Goal: Find specific page/section: Find specific page/section

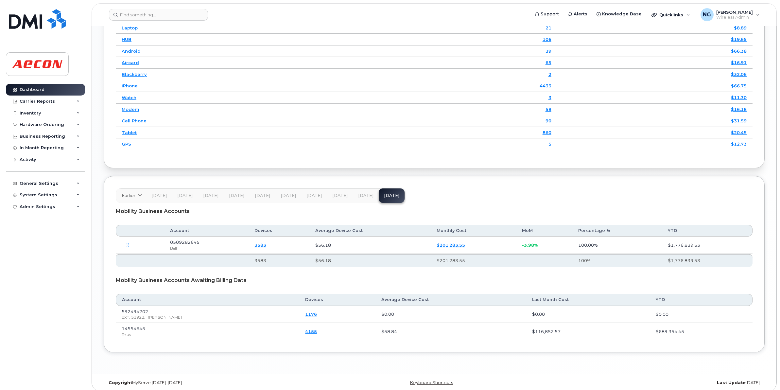
scroll to position [843, 0]
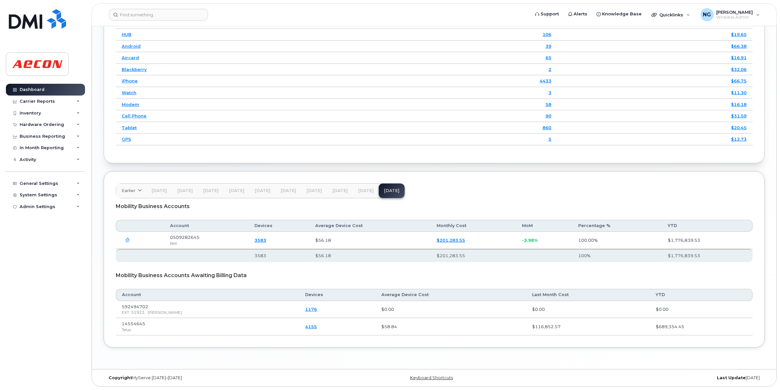
click at [366, 192] on span "[DATE]" at bounding box center [365, 190] width 15 height 5
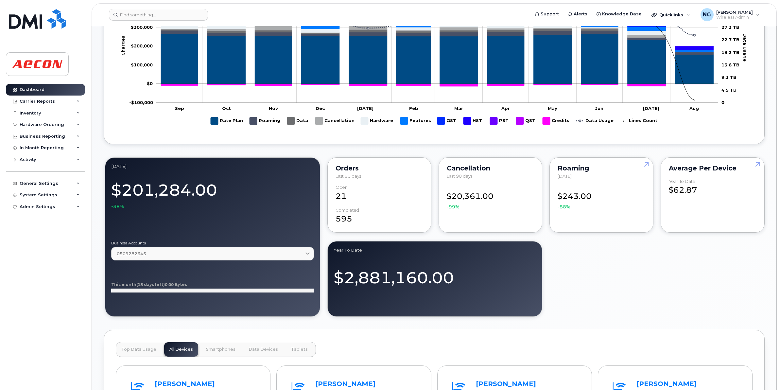
scroll to position [0, 0]
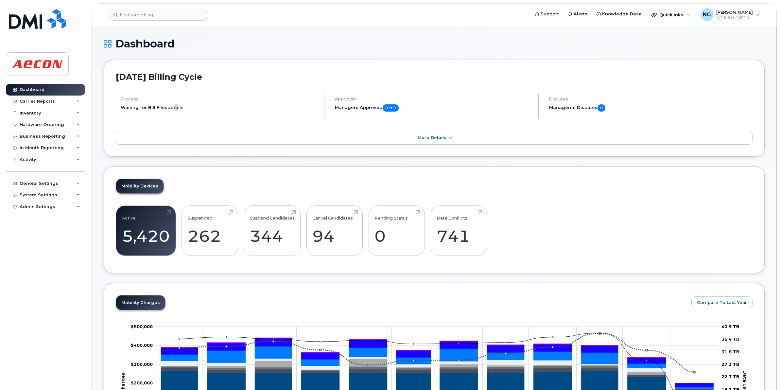
click at [174, 105] on link "details" at bounding box center [176, 107] width 16 height 5
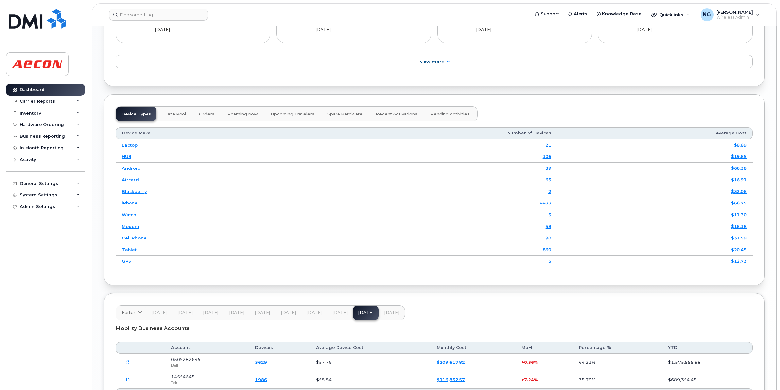
scroll to position [843, 0]
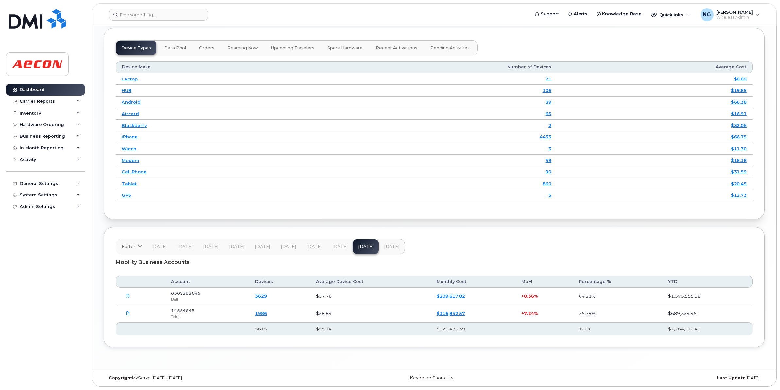
click at [388, 245] on span "[DATE]" at bounding box center [391, 246] width 15 height 5
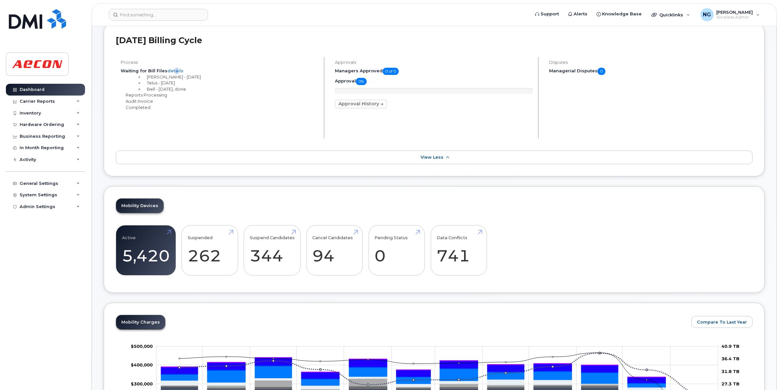
scroll to position [0, 0]
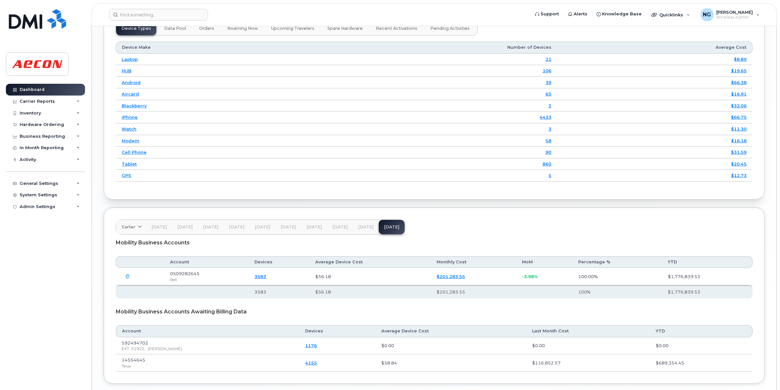
scroll to position [843, 0]
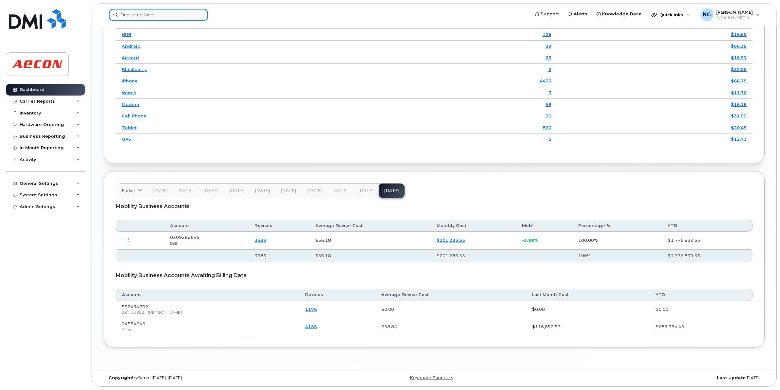
click at [136, 10] on input at bounding box center [158, 15] width 99 height 12
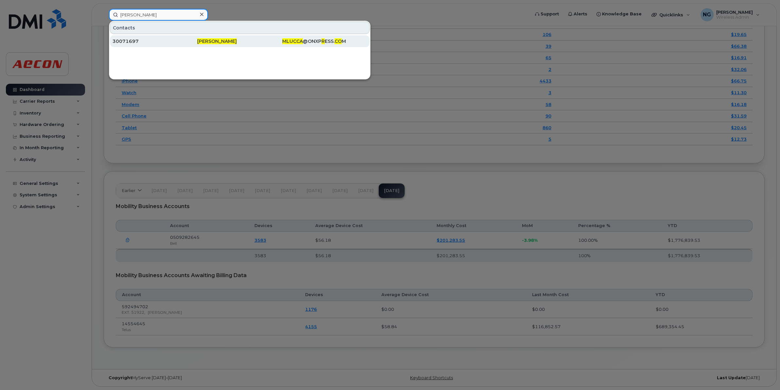
type input "marco lucca"
click at [222, 43] on span "Marco Lucca" at bounding box center [217, 41] width 40 height 6
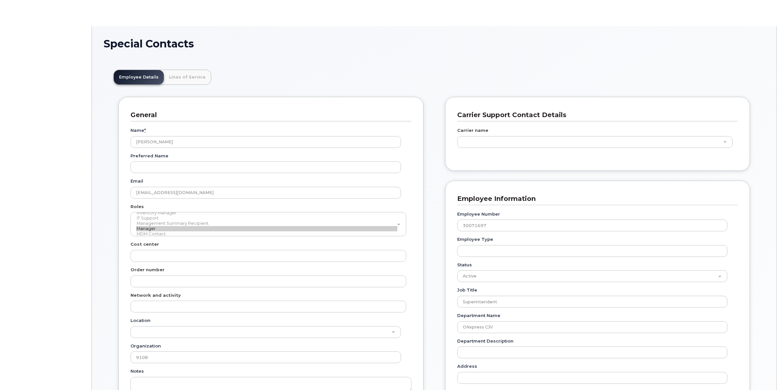
type input "29671600"
type input "283607"
type input "283608"
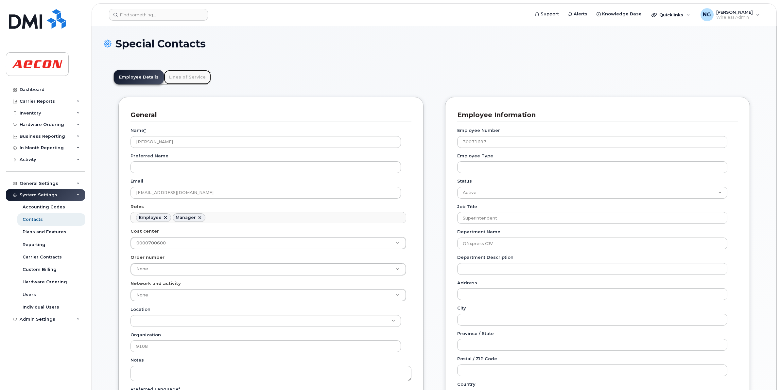
click at [186, 76] on link "Lines of Service" at bounding box center [187, 77] width 47 height 14
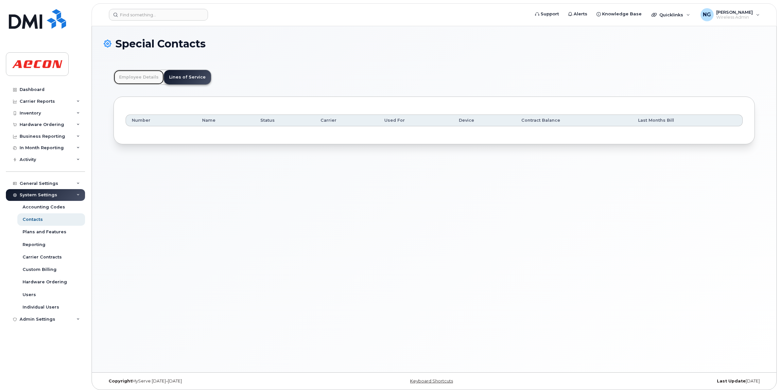
click at [127, 77] on link "Employee Details" at bounding box center [139, 77] width 50 height 14
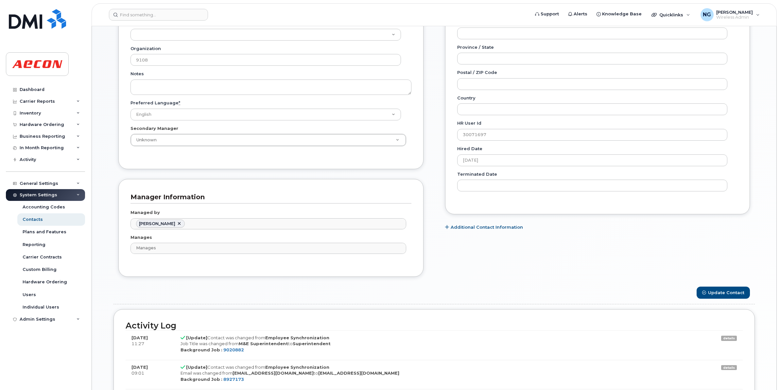
scroll to position [450, 0]
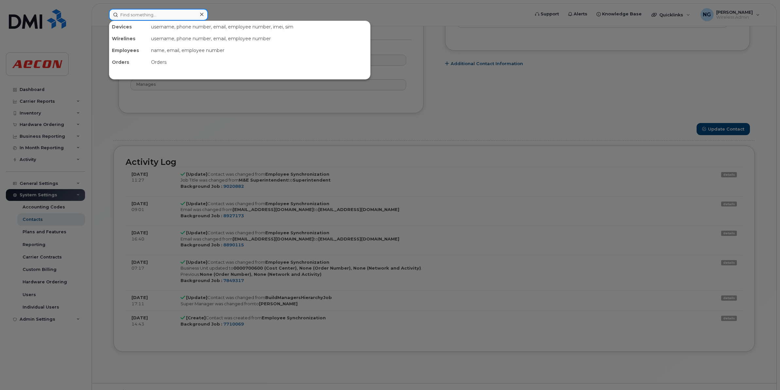
click at [175, 13] on input at bounding box center [158, 15] width 99 height 12
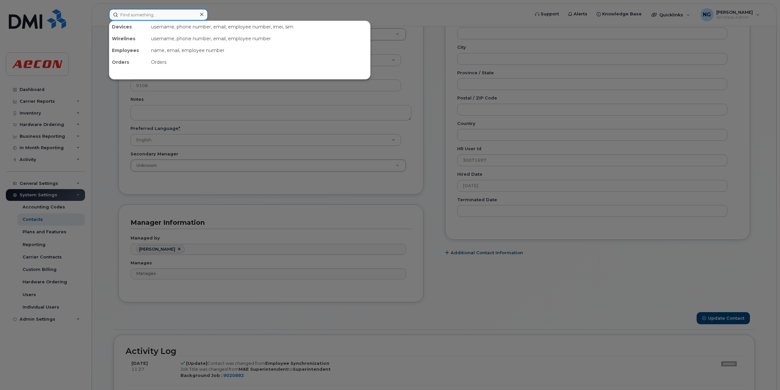
scroll to position [245, 0]
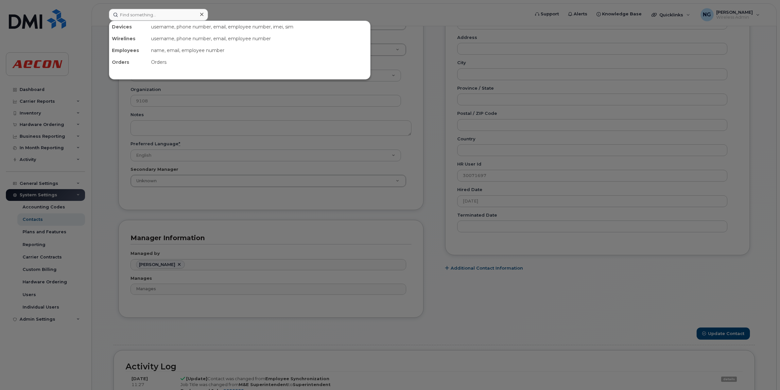
click at [44, 85] on div at bounding box center [390, 195] width 780 height 390
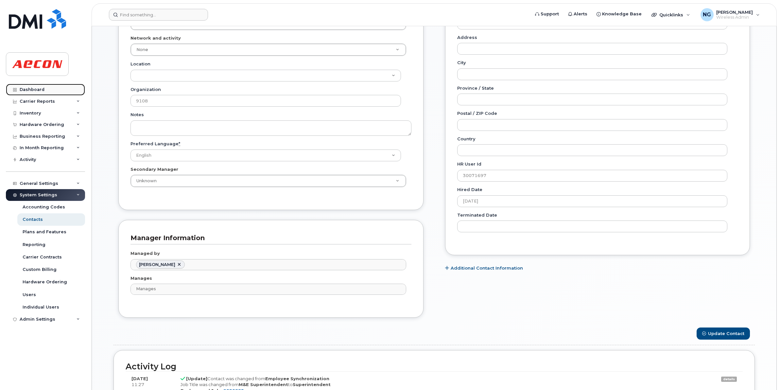
click at [27, 89] on div "Dashboard" at bounding box center [32, 89] width 25 height 5
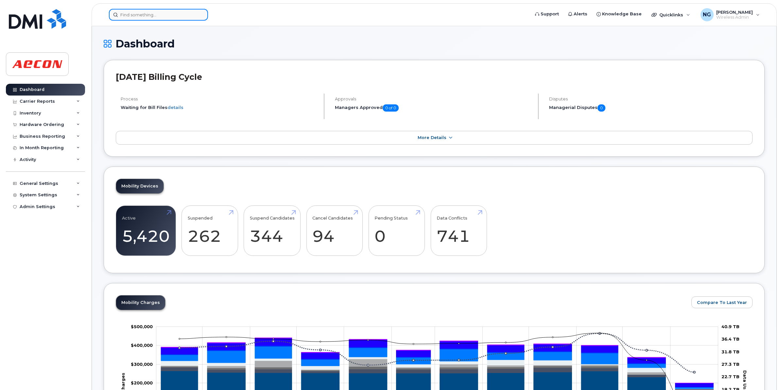
click at [136, 15] on input at bounding box center [158, 15] width 99 height 12
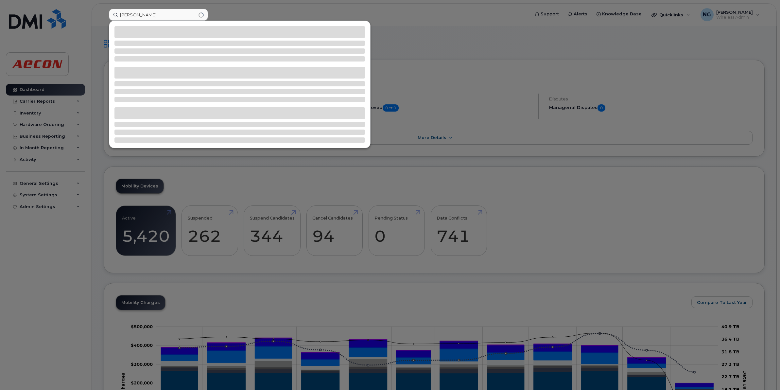
click at [542, 196] on div at bounding box center [390, 195] width 780 height 390
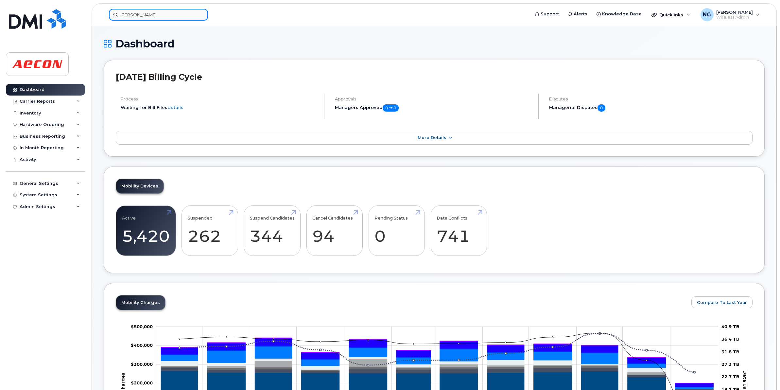
click at [144, 9] on input "kevin s" at bounding box center [158, 15] width 99 height 12
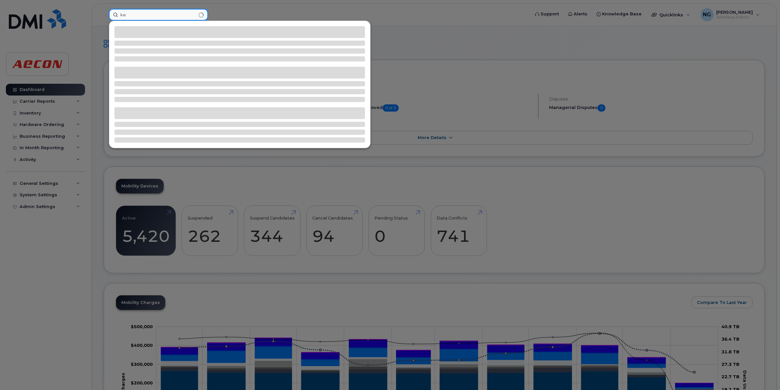
type input "k"
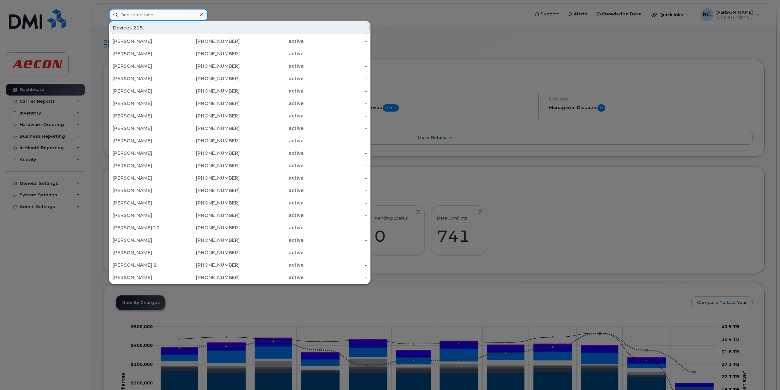
click at [156, 12] on input at bounding box center [158, 15] width 99 height 12
click at [157, 21] on div "Devices 215 Kevin Doherty 416-809-8169 active - Kevin Healey 289-356-7188 activ…" at bounding box center [240, 153] width 262 height 264
click at [160, 17] on input at bounding box center [158, 15] width 99 height 12
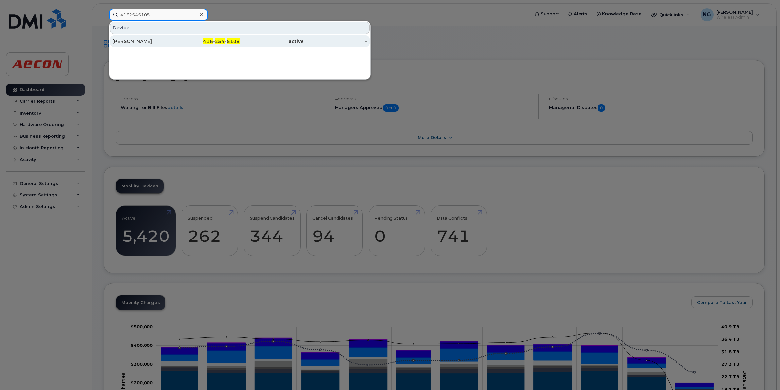
type input "4162545108"
click at [229, 41] on span "5108" at bounding box center [233, 41] width 13 height 6
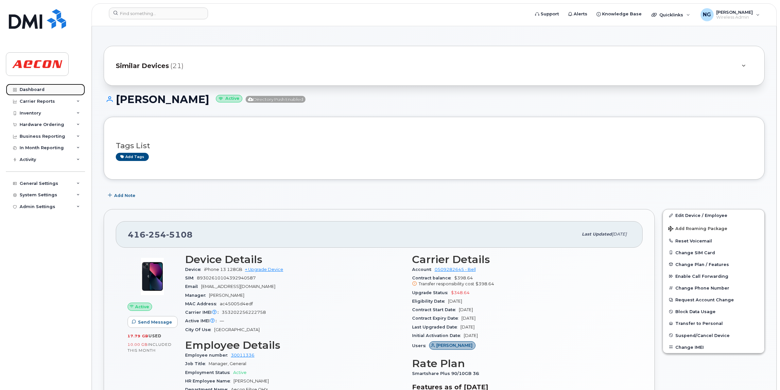
click at [24, 88] on div "Dashboard" at bounding box center [32, 89] width 25 height 5
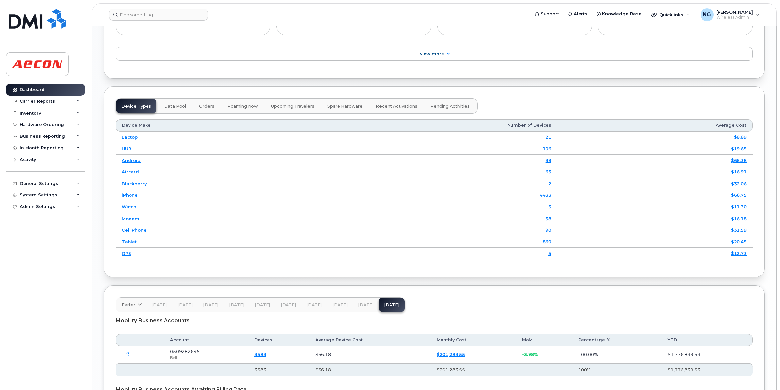
scroll to position [597, 0]
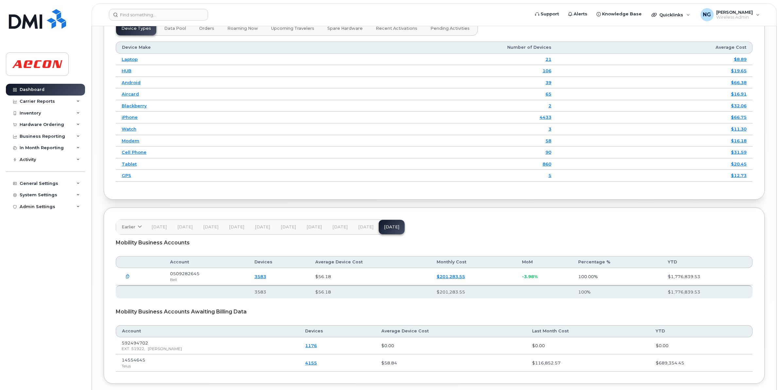
scroll to position [843, 0]
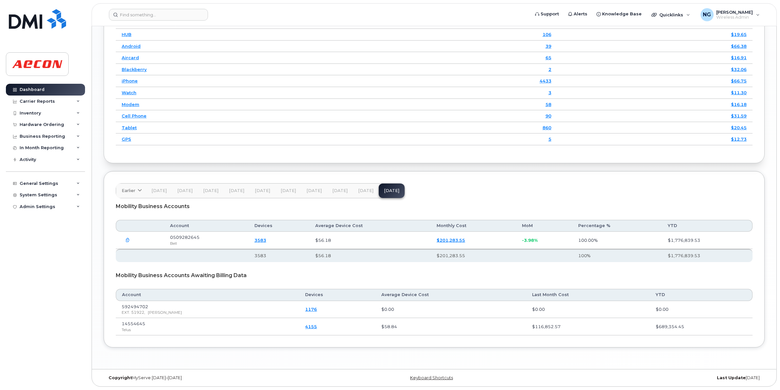
click at [635, 130] on td "$20.45" at bounding box center [655, 128] width 195 height 12
